Goal: Book appointment/travel/reservation

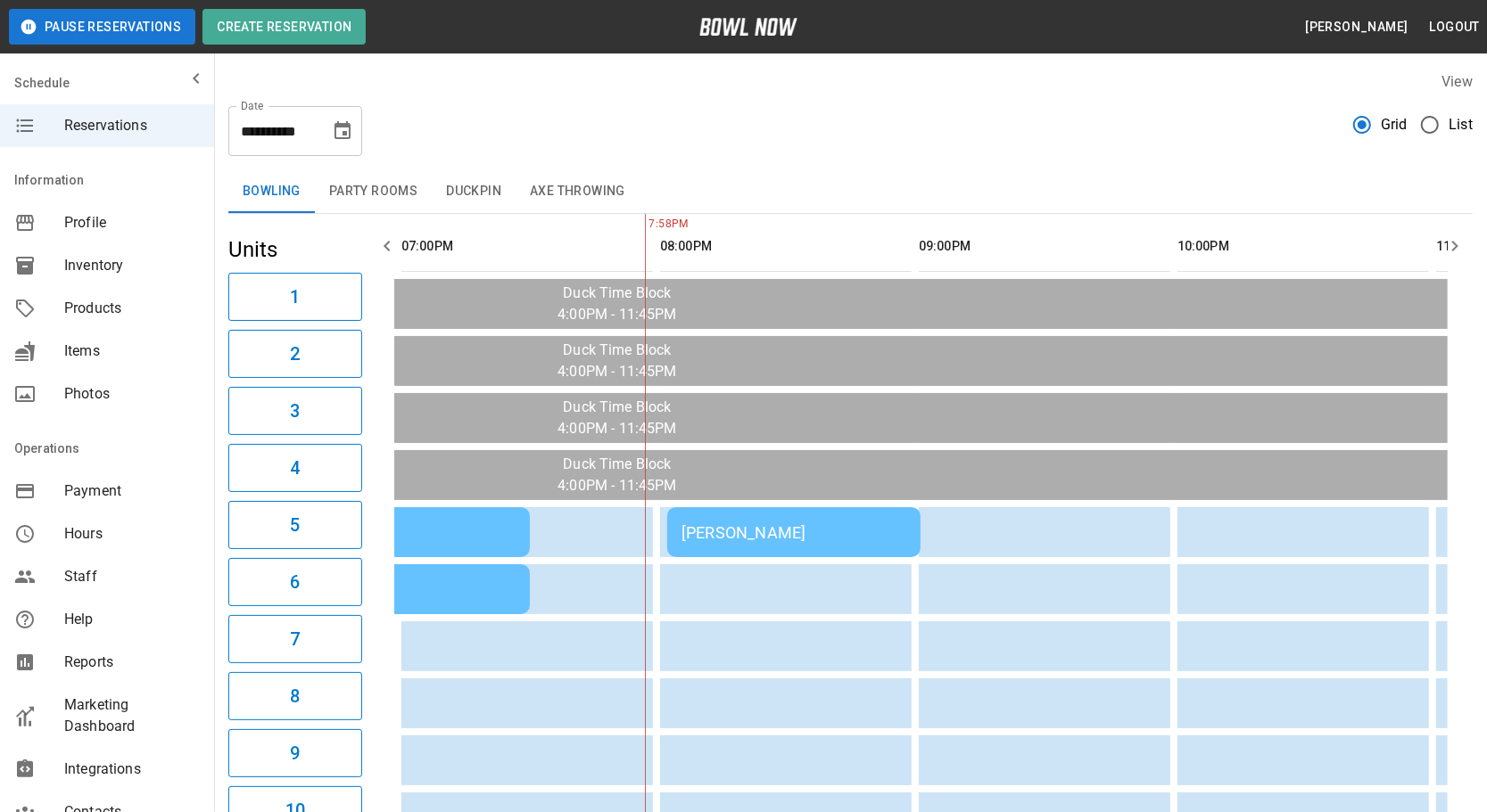
click at [740, 534] on div "[PERSON_NAME]" at bounding box center [794, 532] width 225 height 19
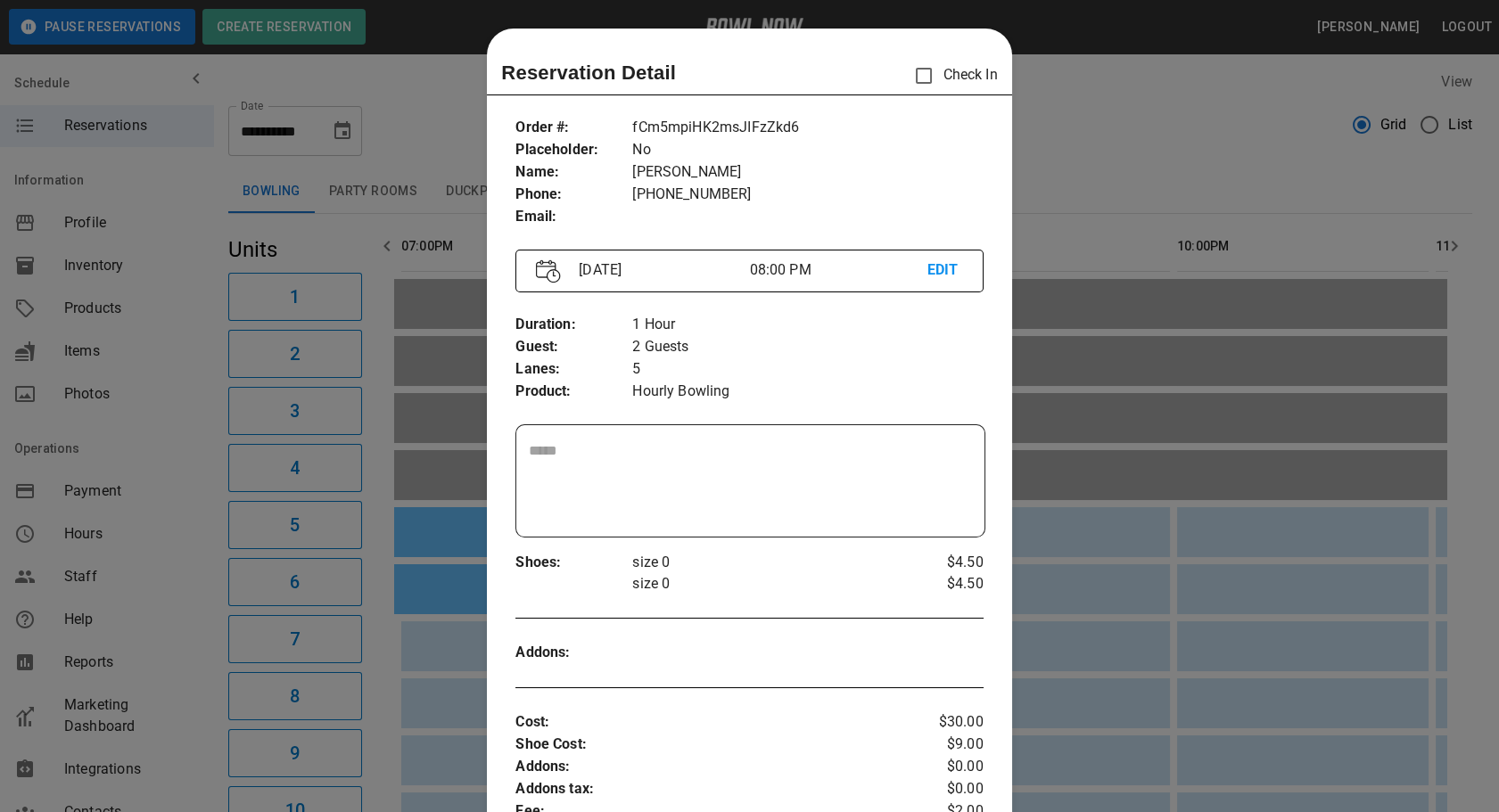
scroll to position [28, 0]
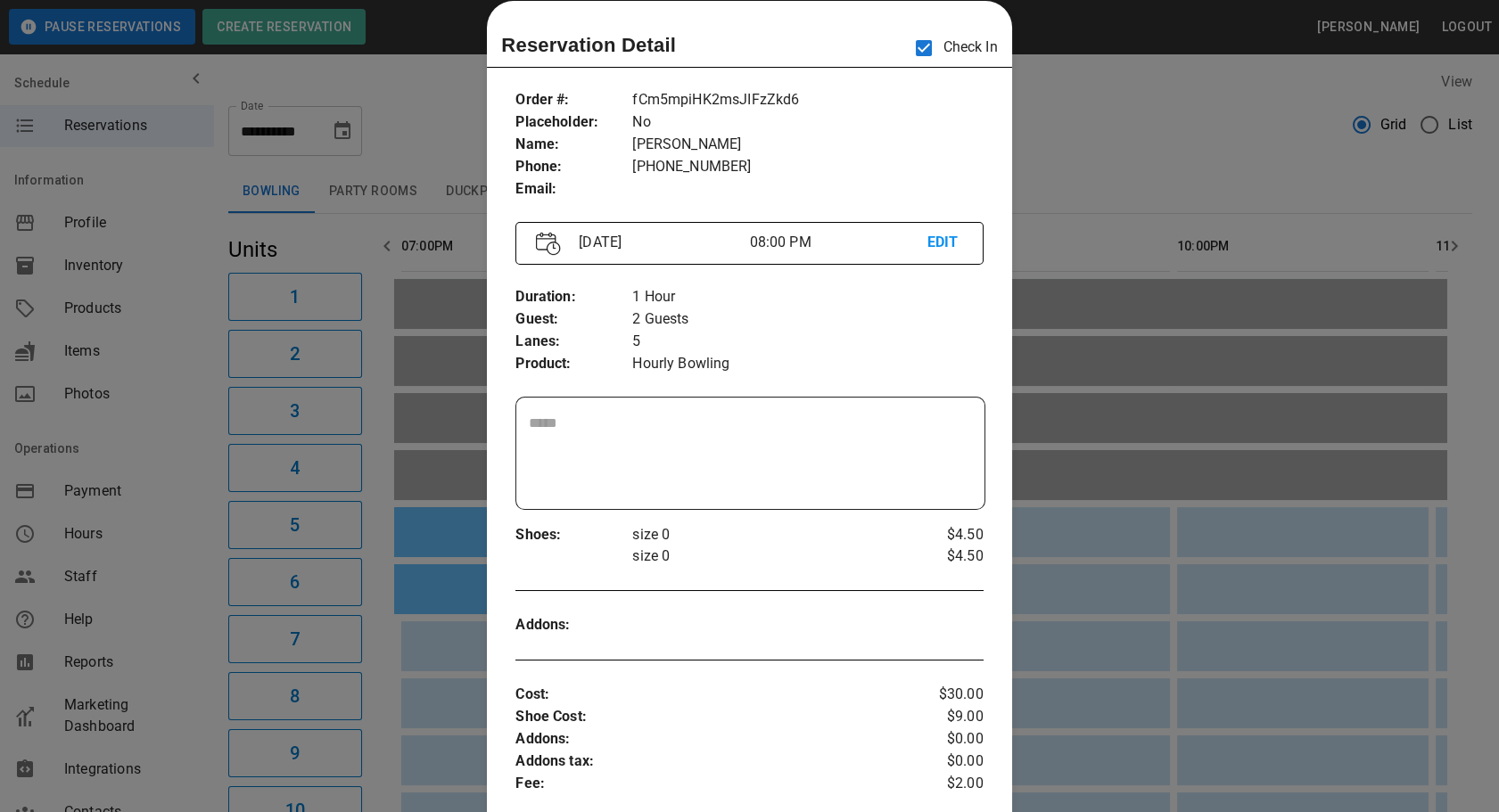
click at [1085, 178] on div at bounding box center [749, 406] width 1499 height 812
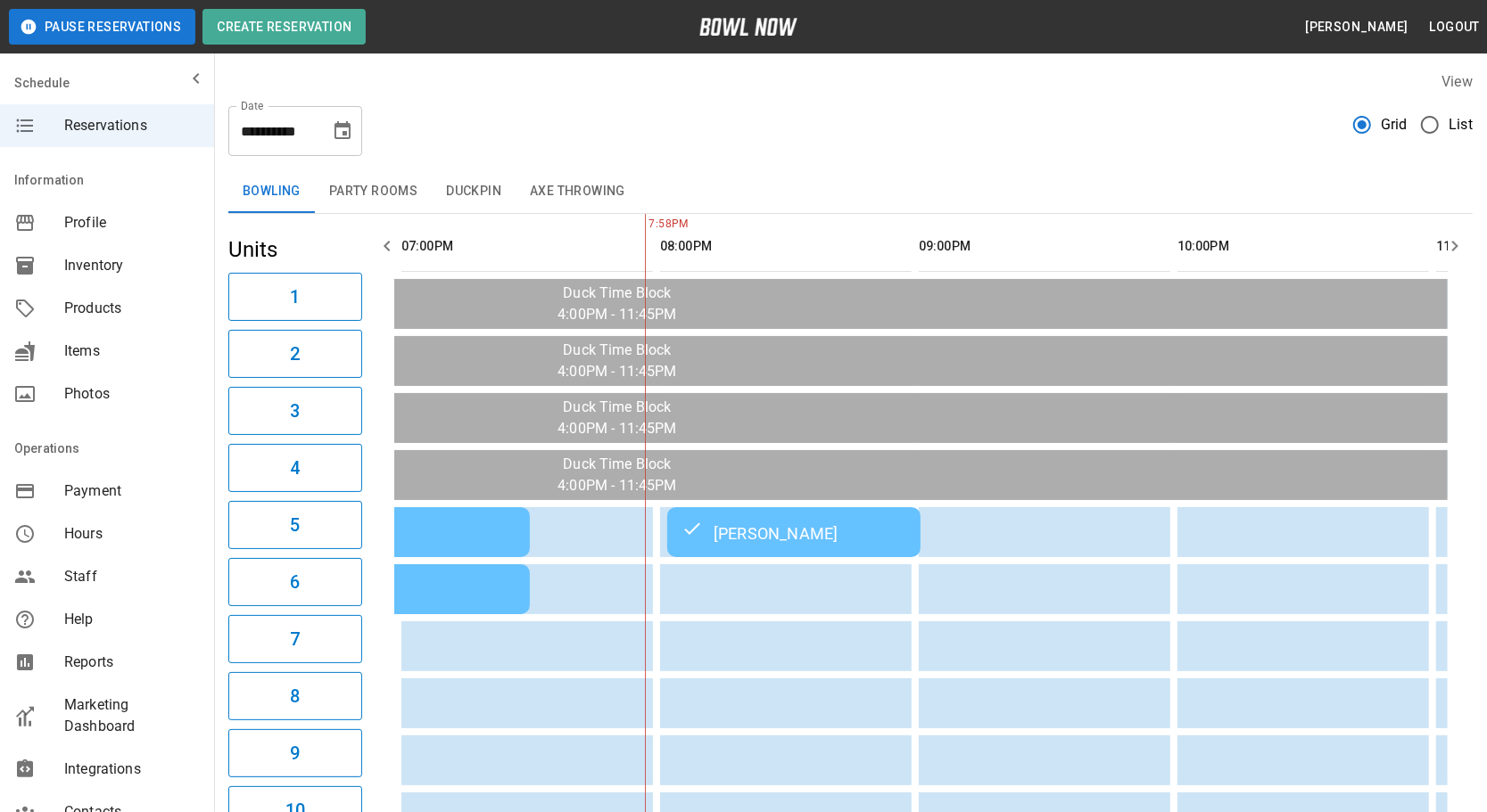
click at [874, 544] on td "[PERSON_NAME]" at bounding box center [793, 532] width 253 height 50
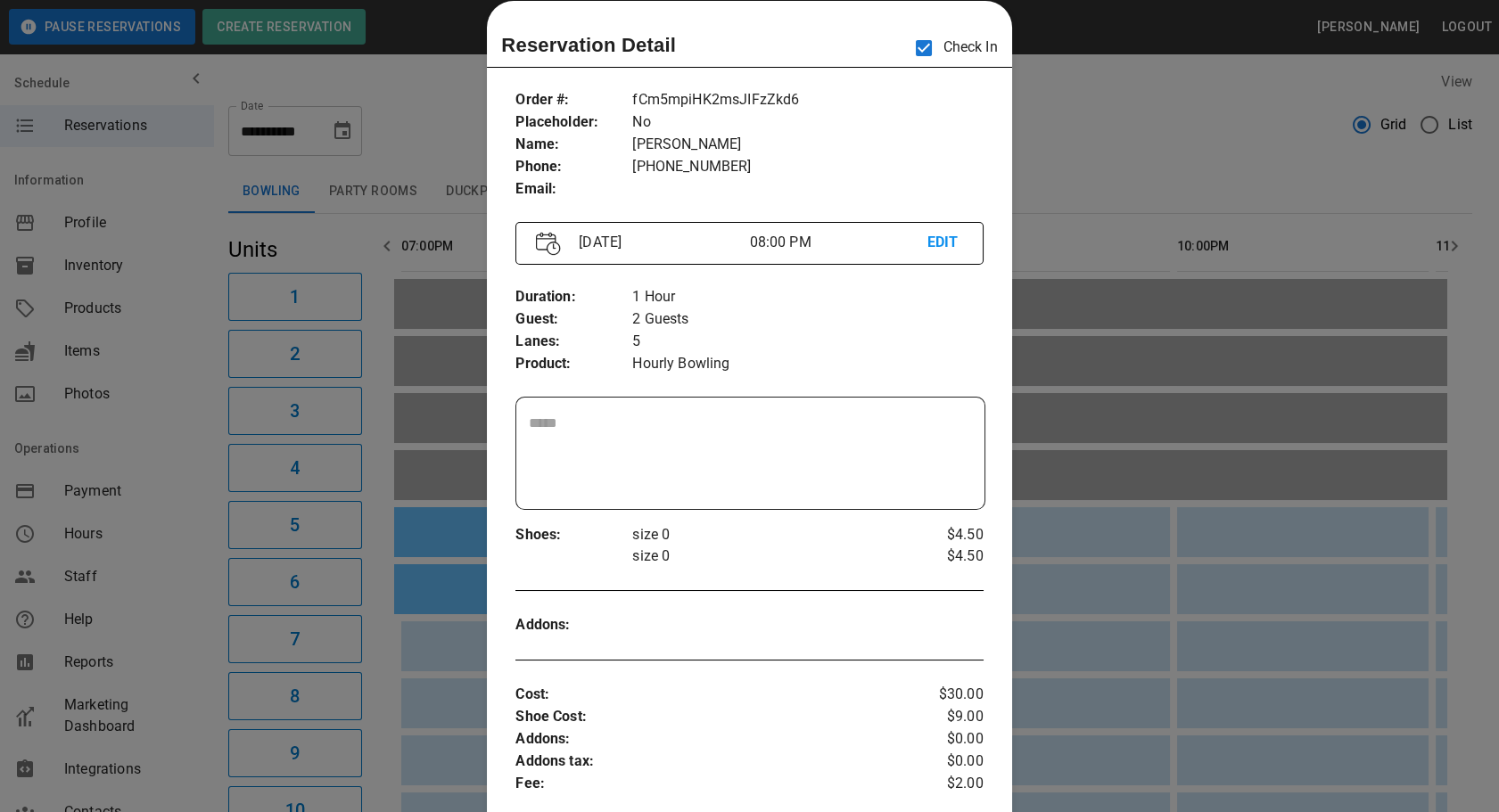
click at [1068, 172] on div at bounding box center [749, 406] width 1499 height 812
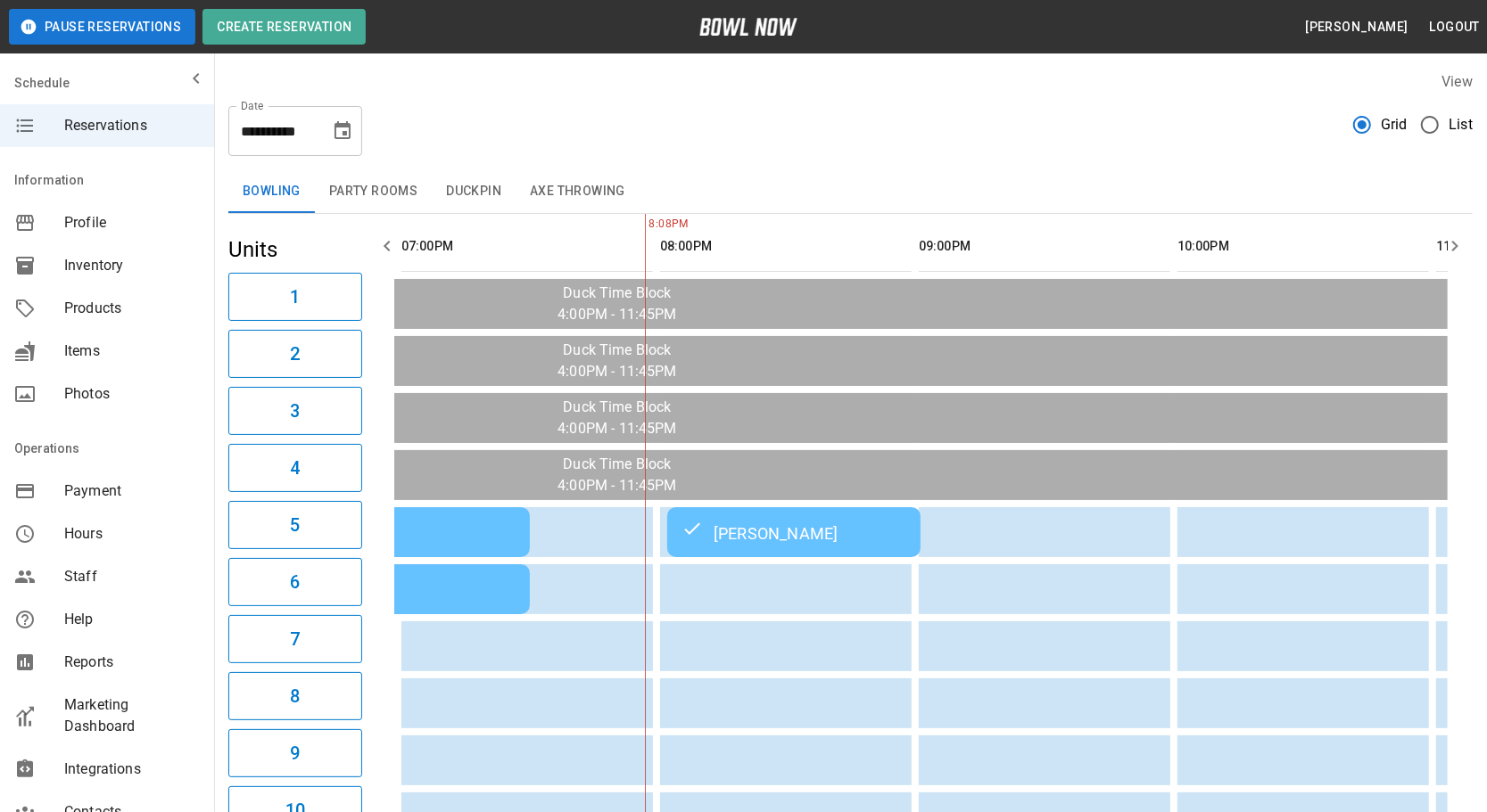
click at [559, 186] on button "Axe Throwing" at bounding box center [577, 192] width 124 height 43
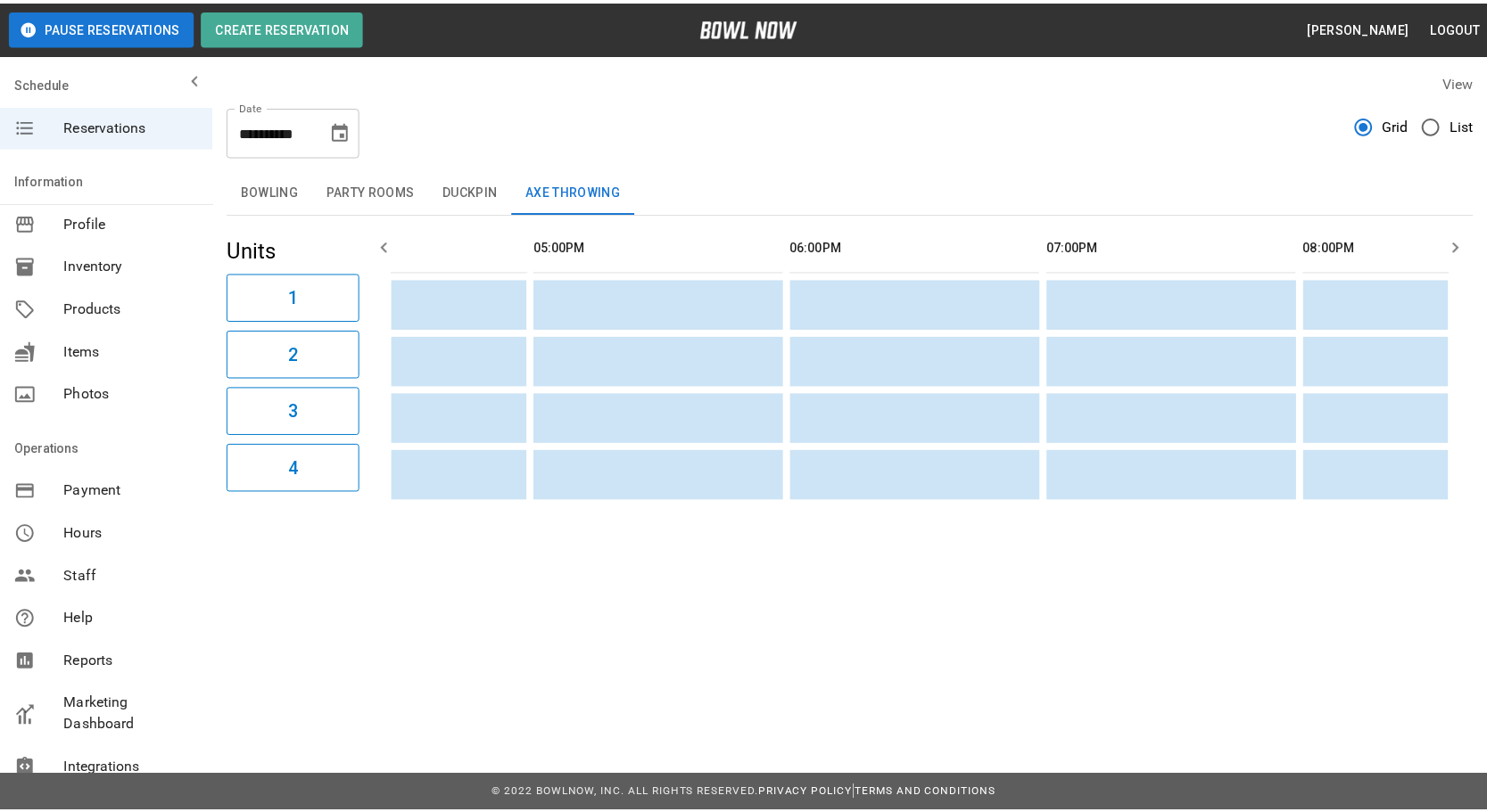
scroll to position [0, 0]
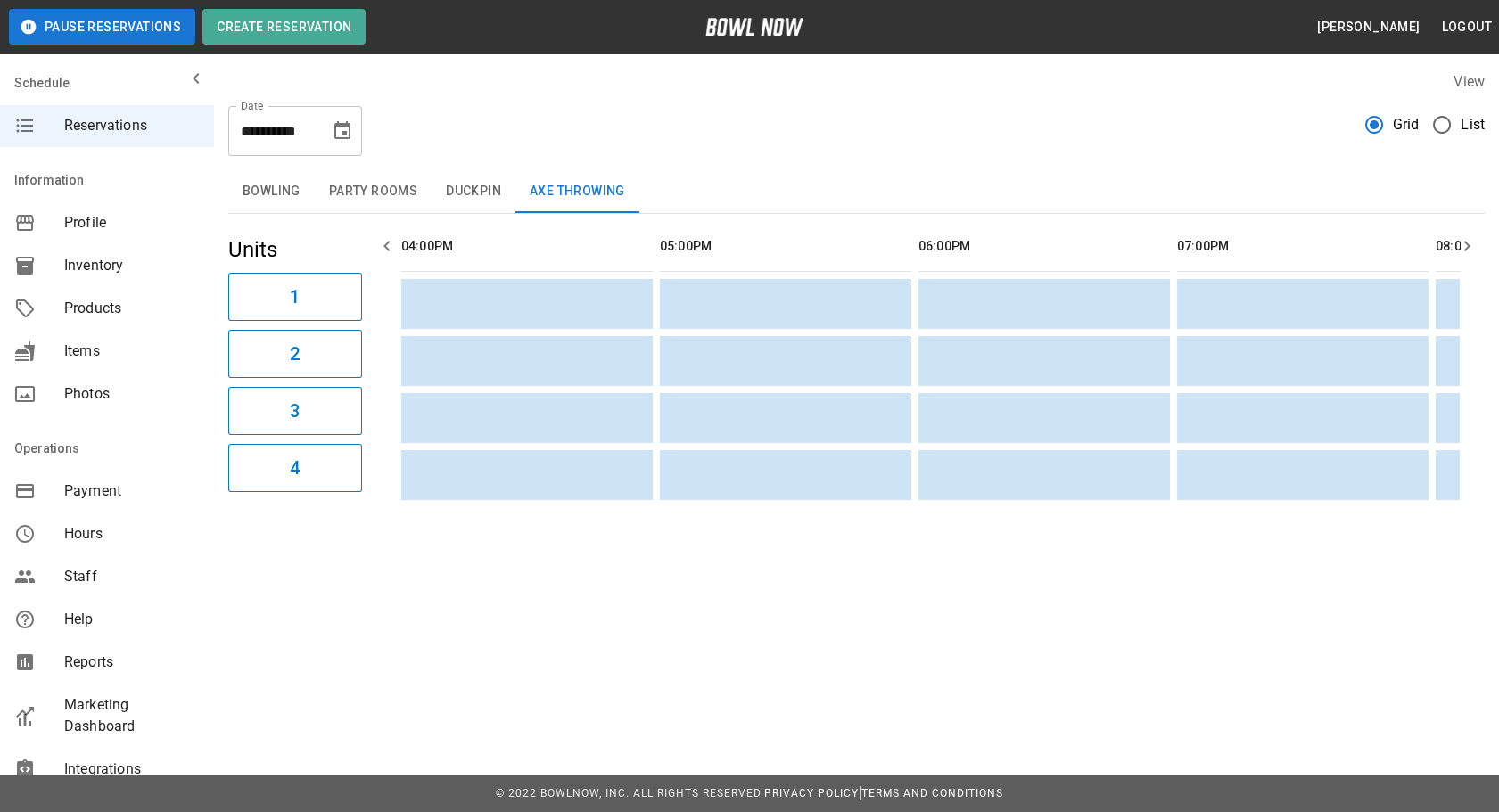
click at [265, 194] on button "Bowling" at bounding box center [272, 192] width 86 height 43
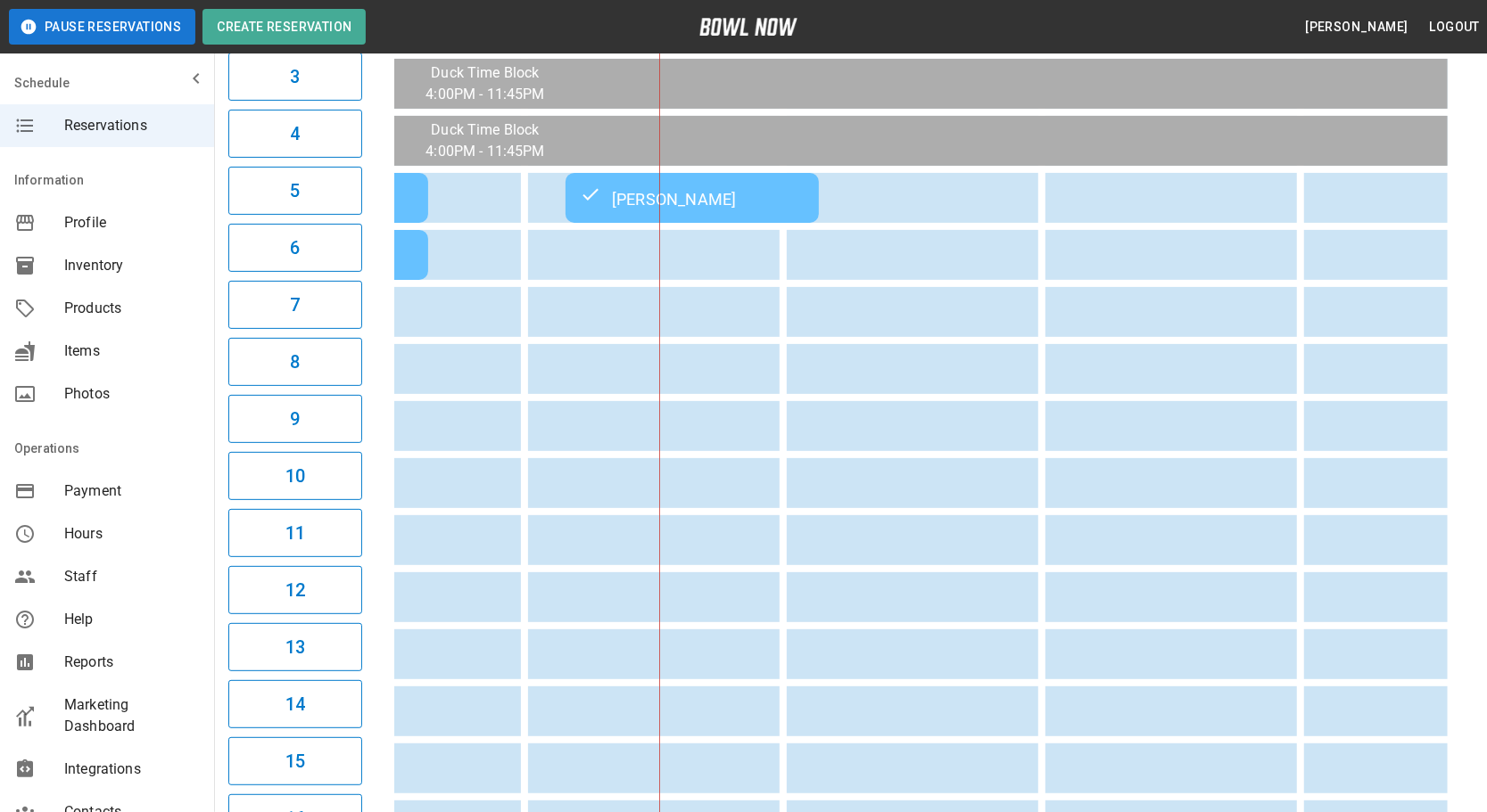
scroll to position [0, 859]
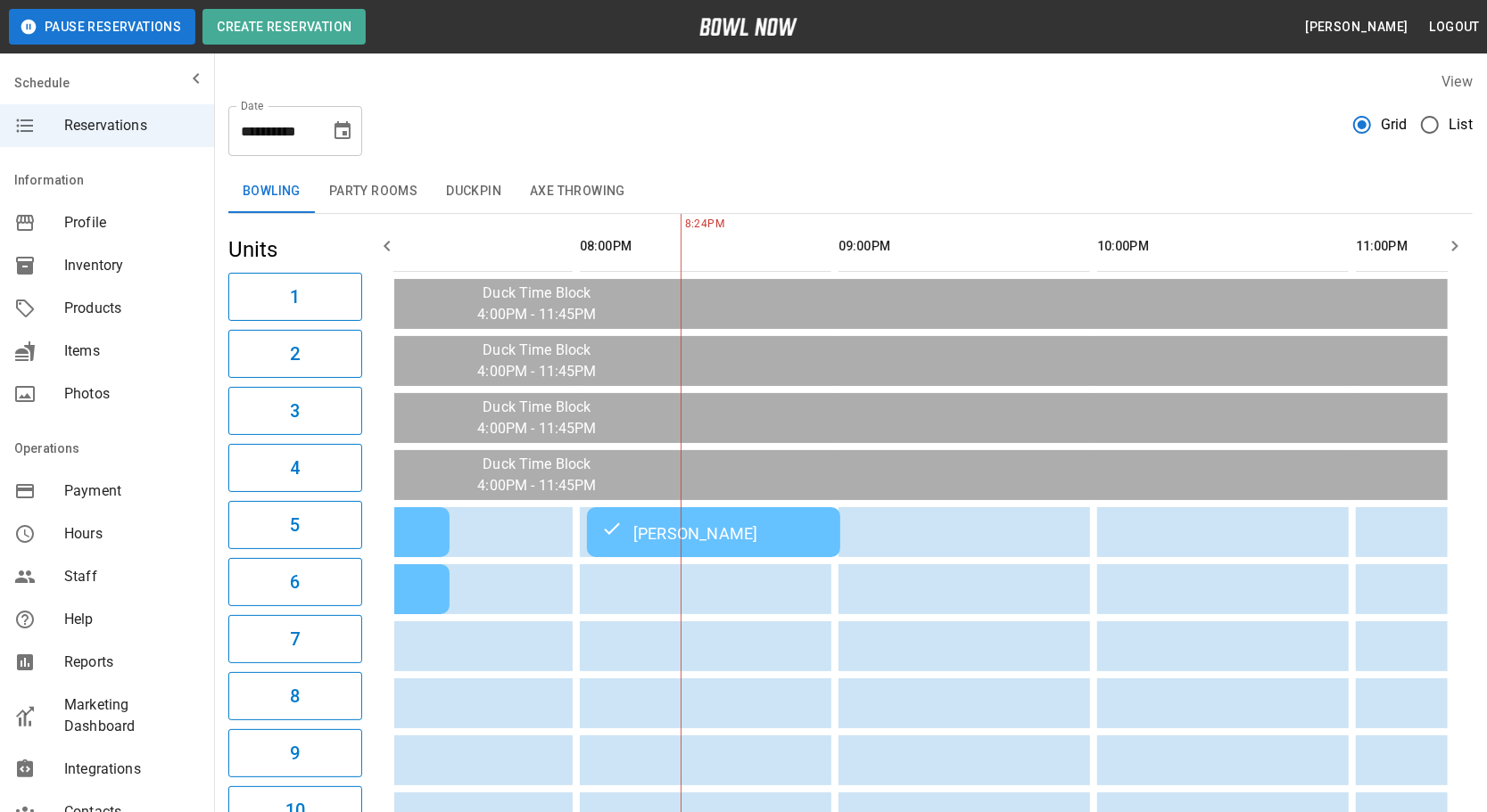
click at [336, 134] on icon "Choose date, selected date is Sep 16, 2025" at bounding box center [342, 131] width 22 height 22
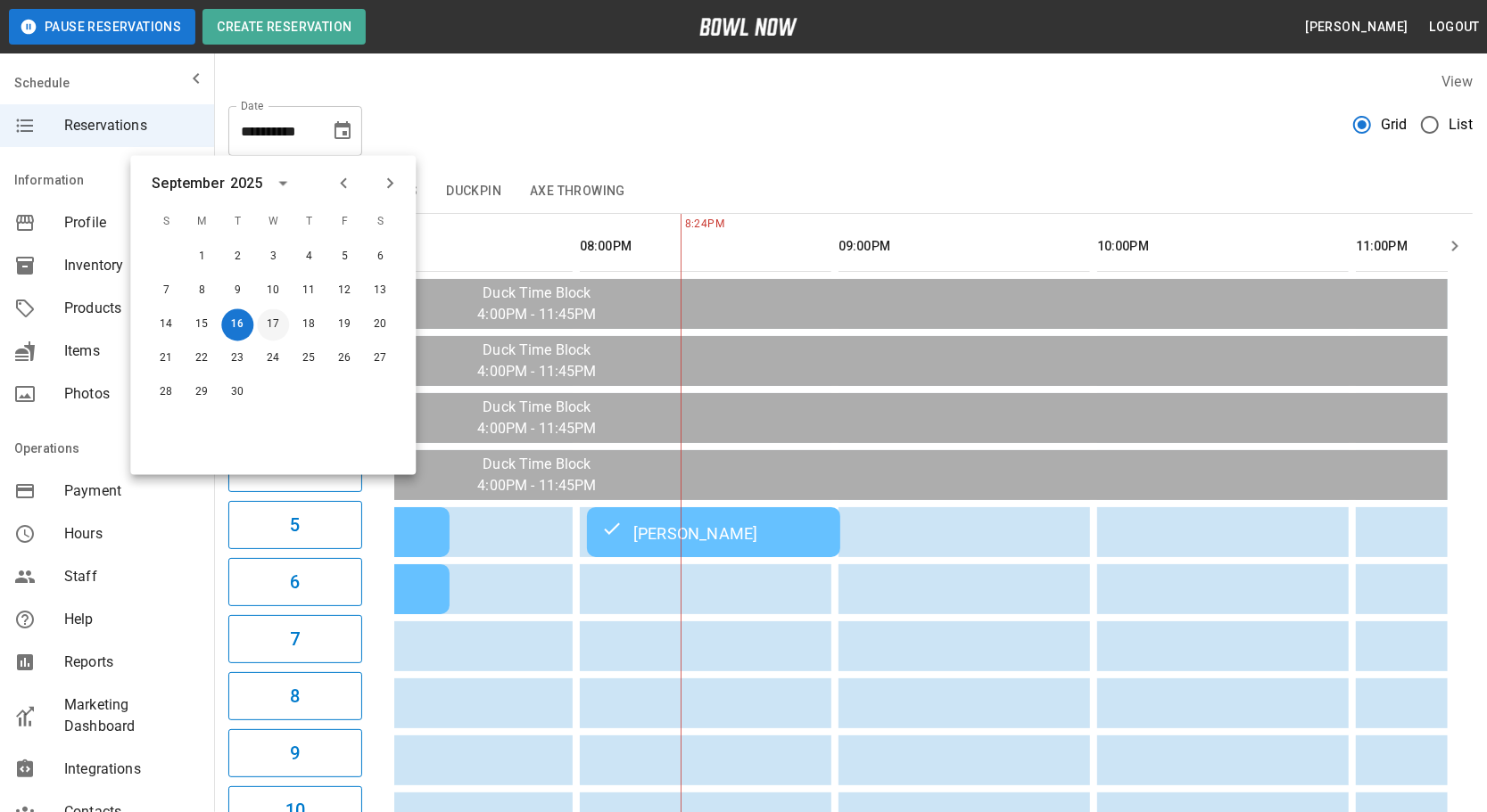
click at [268, 317] on button "17" at bounding box center [273, 326] width 32 height 32
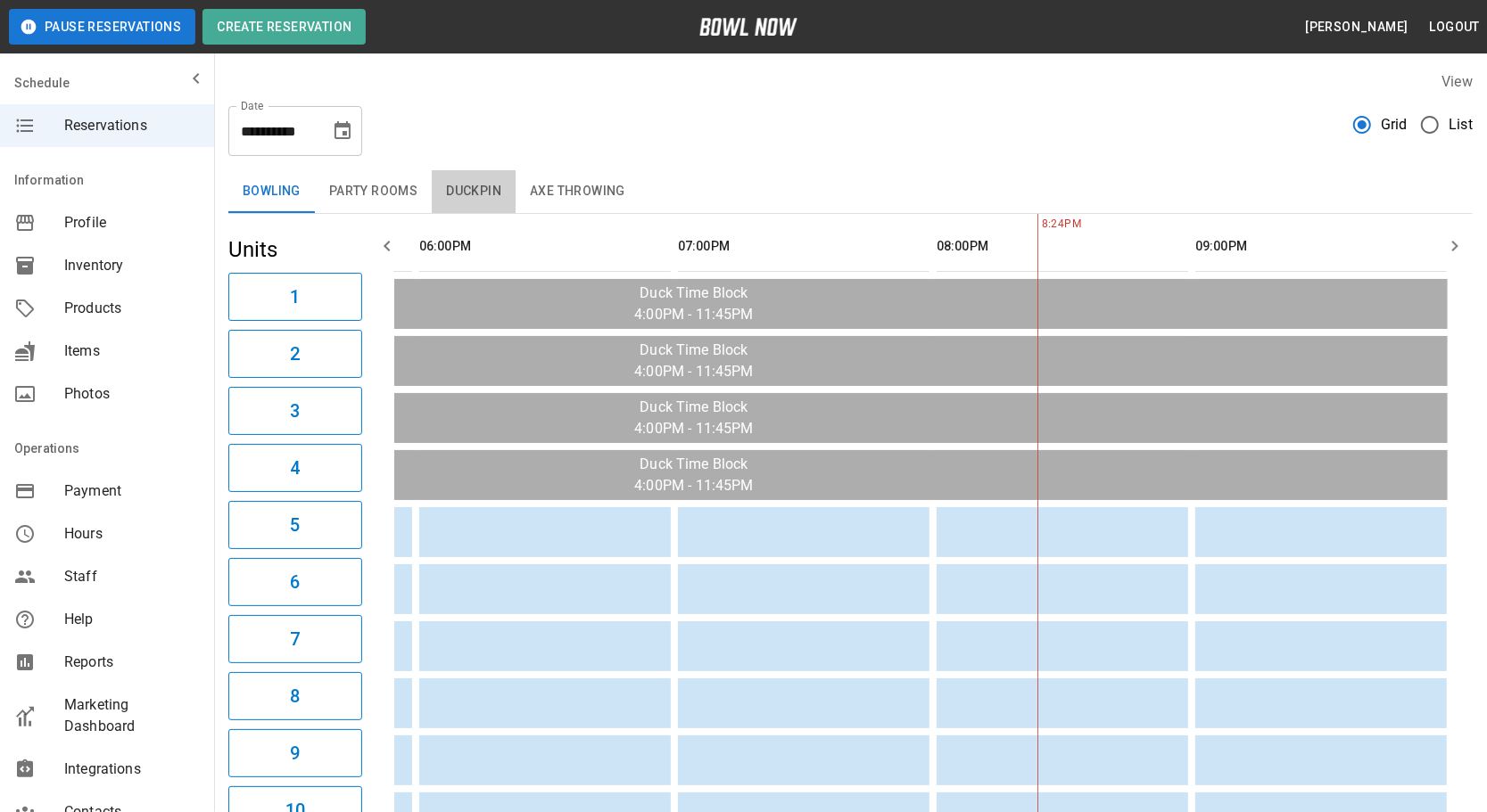
click at [480, 190] on button "Duckpin" at bounding box center [473, 192] width 84 height 43
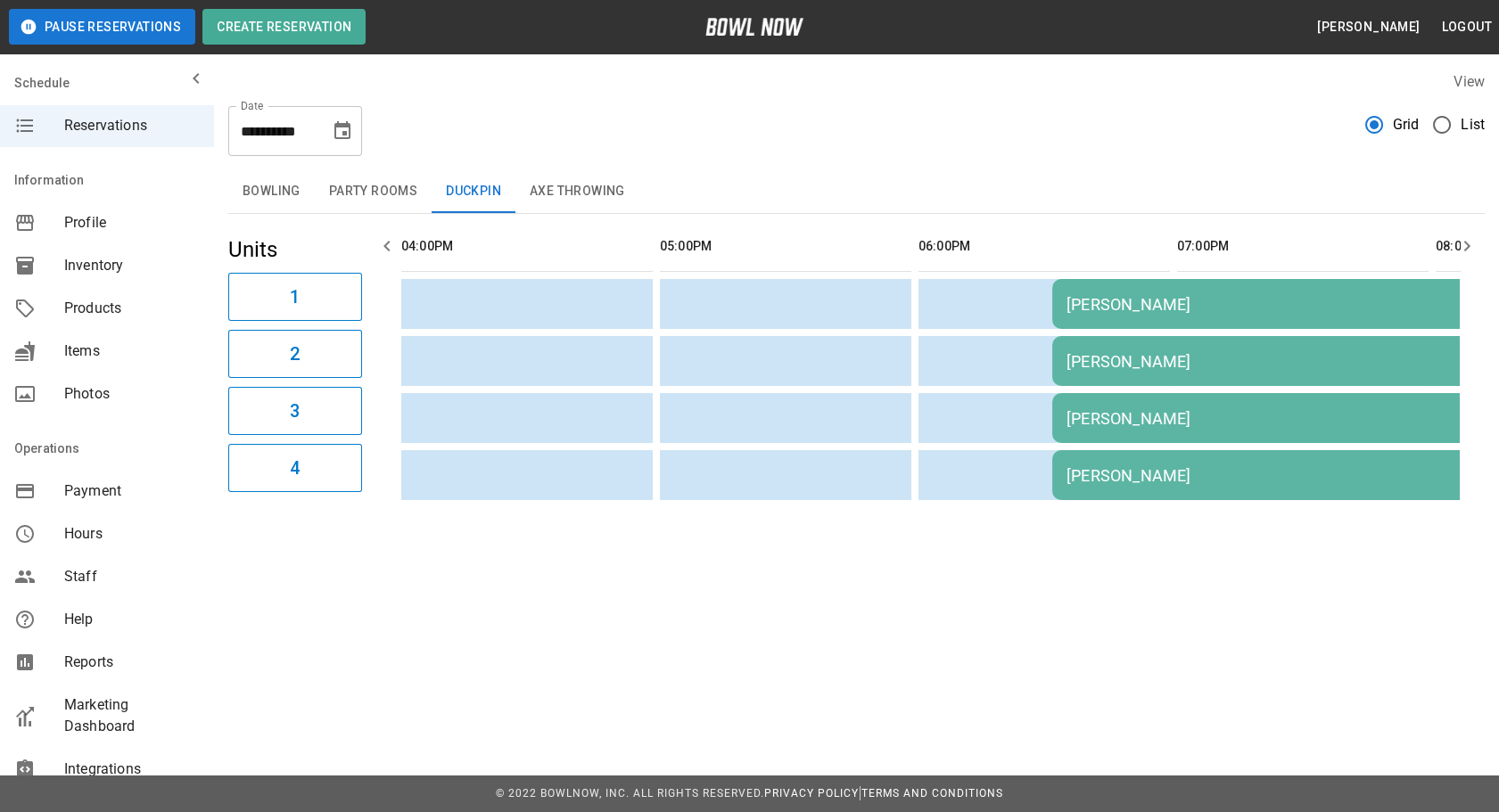
click at [328, 124] on button "Choose date, selected date is Sep 17, 2025" at bounding box center [343, 131] width 36 height 36
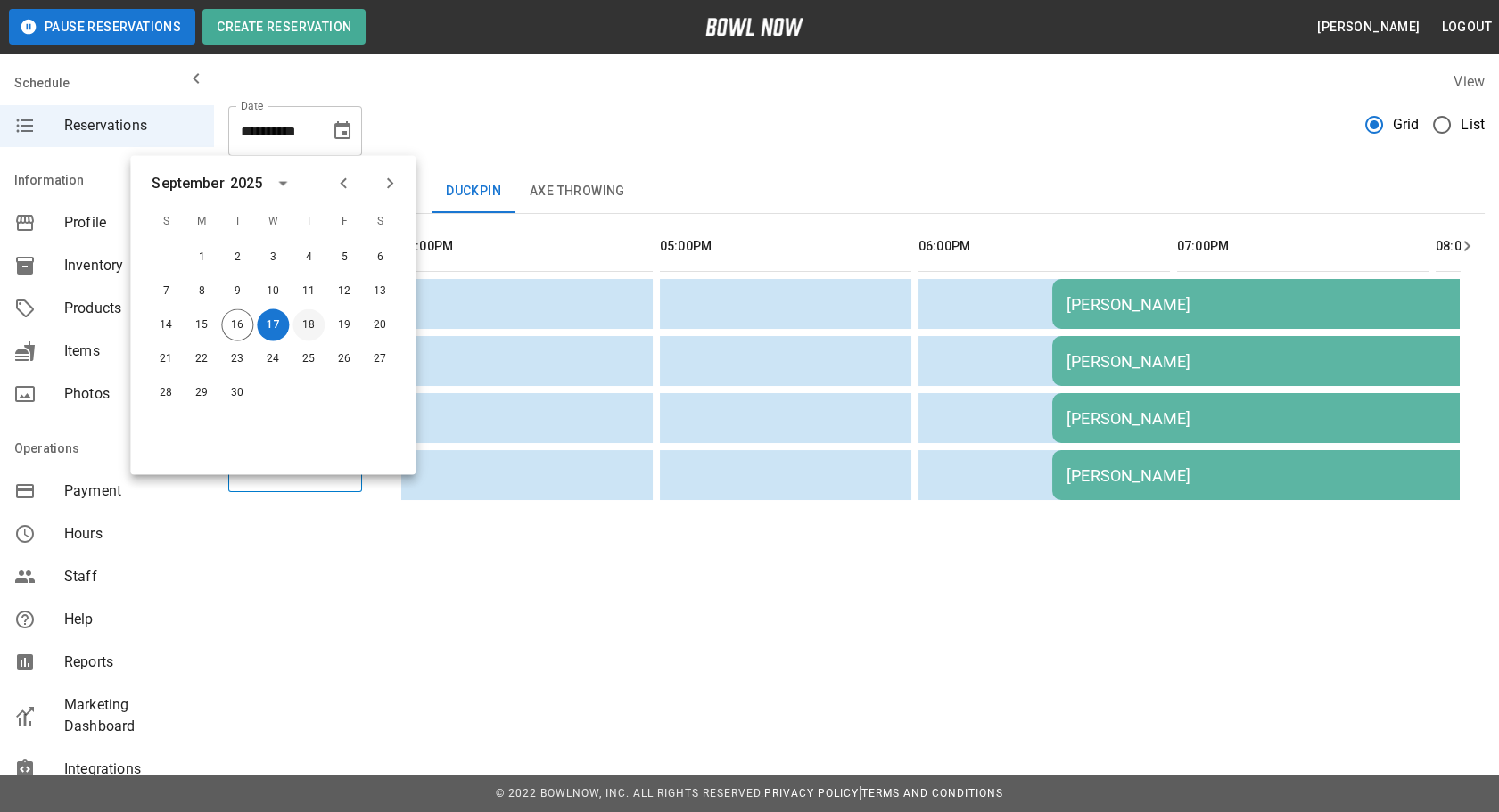
click at [310, 323] on button "18" at bounding box center [309, 326] width 32 height 32
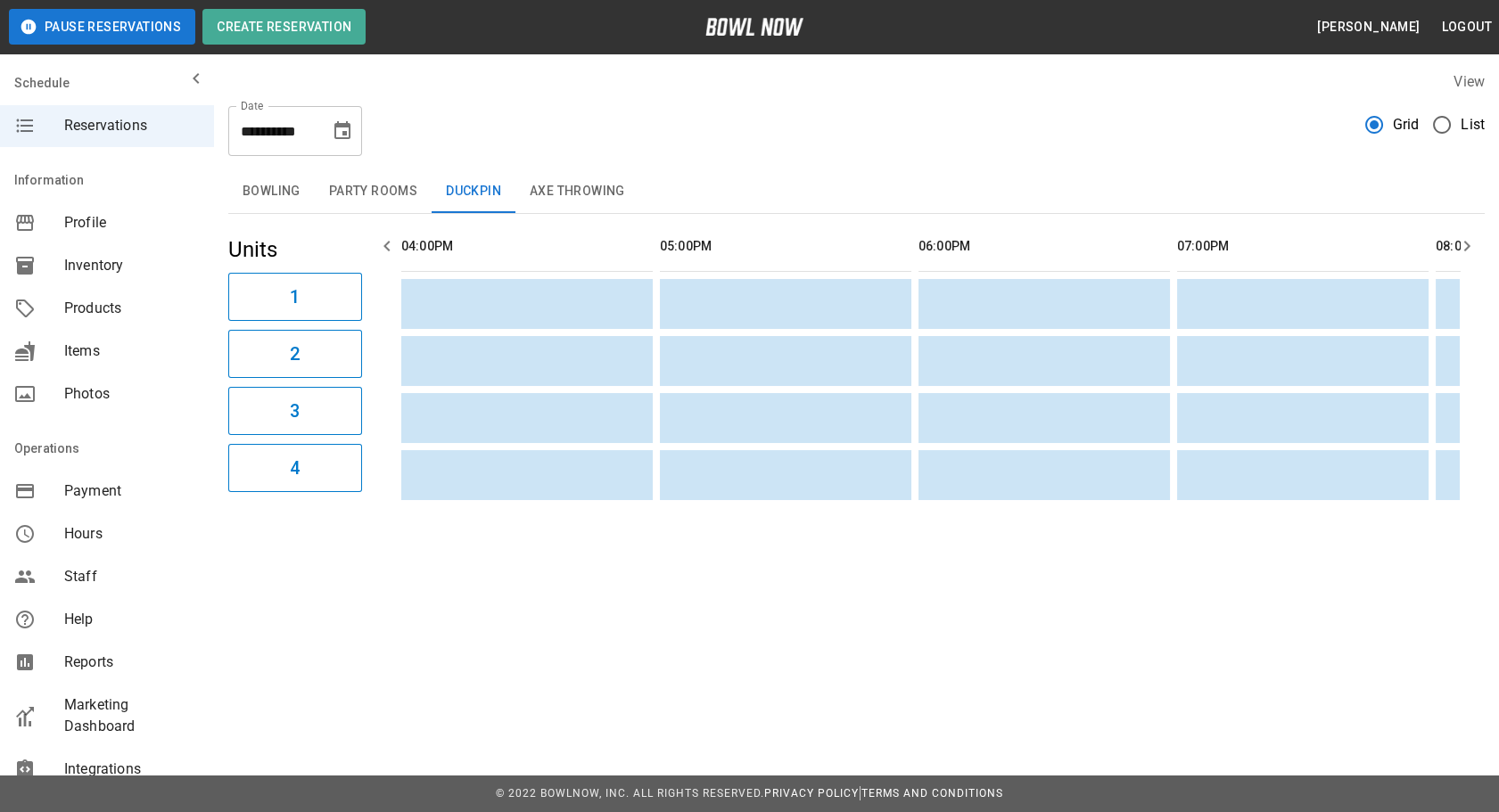
click at [280, 182] on button "Bowling" at bounding box center [272, 192] width 86 height 43
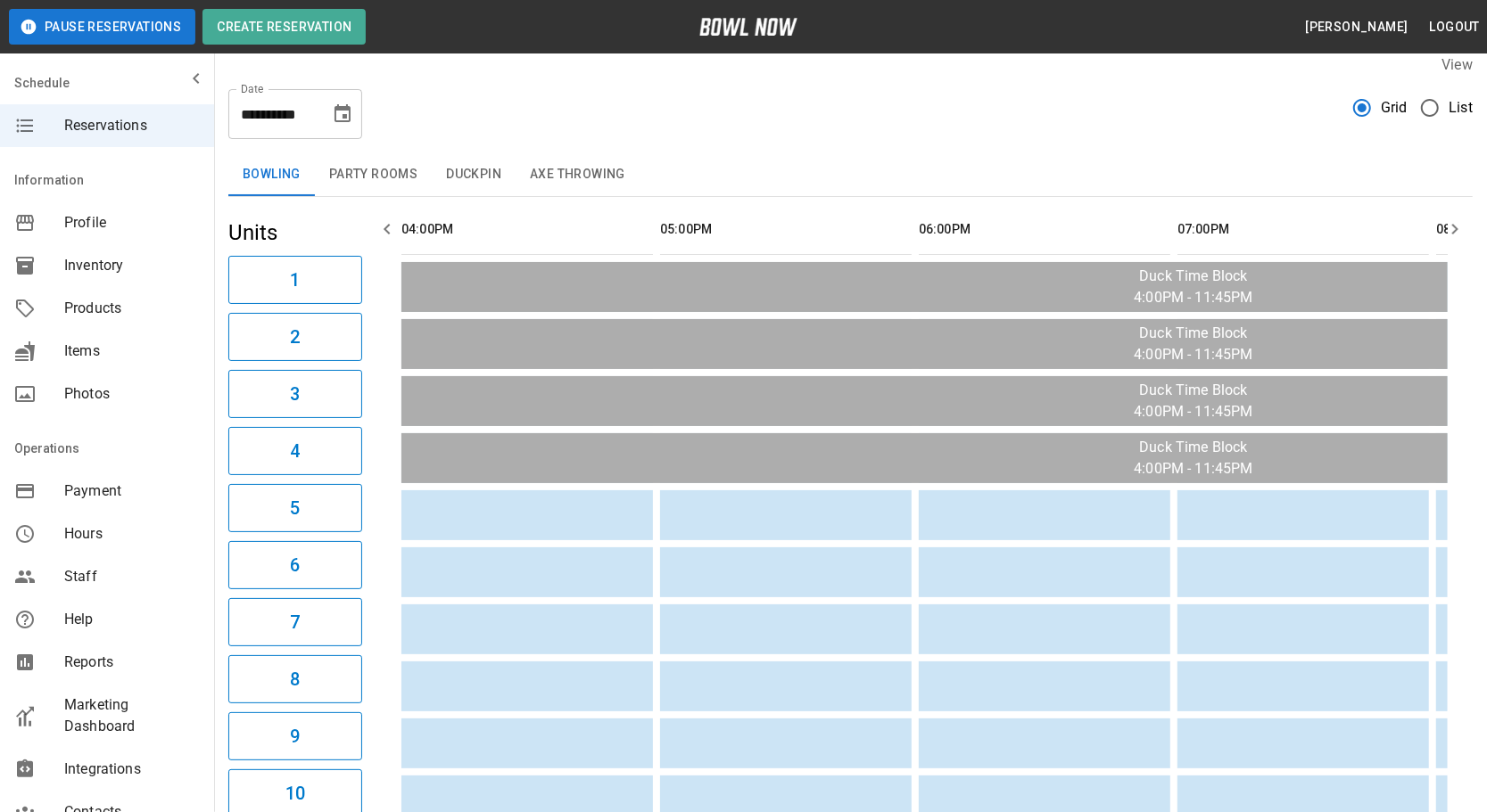
click at [340, 104] on icon "Choose date, selected date is Sep 18, 2025" at bounding box center [342, 114] width 22 height 22
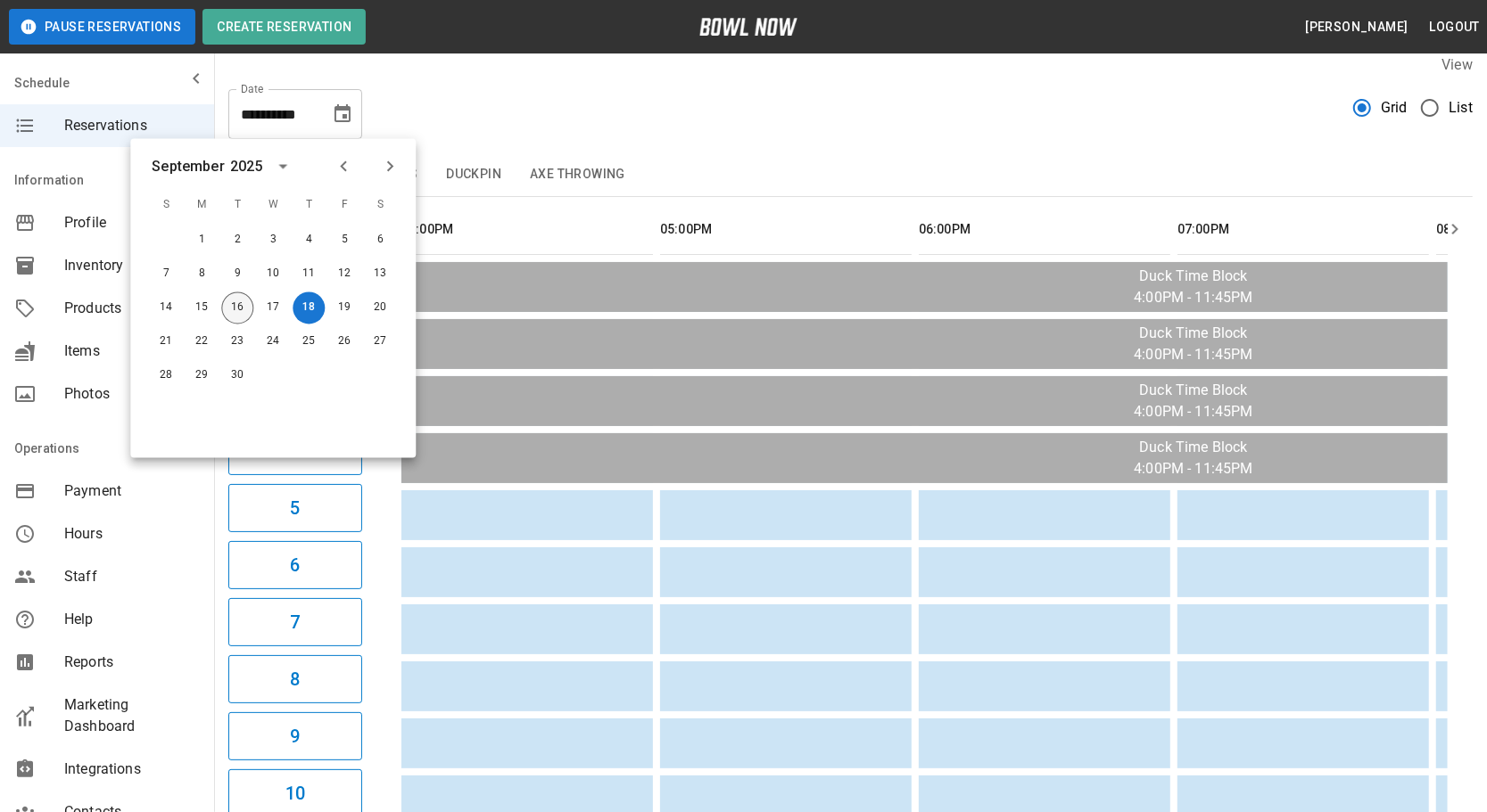
click at [225, 305] on button "16" at bounding box center [238, 309] width 32 height 32
type input "**********"
